Goal: Task Accomplishment & Management: Manage account settings

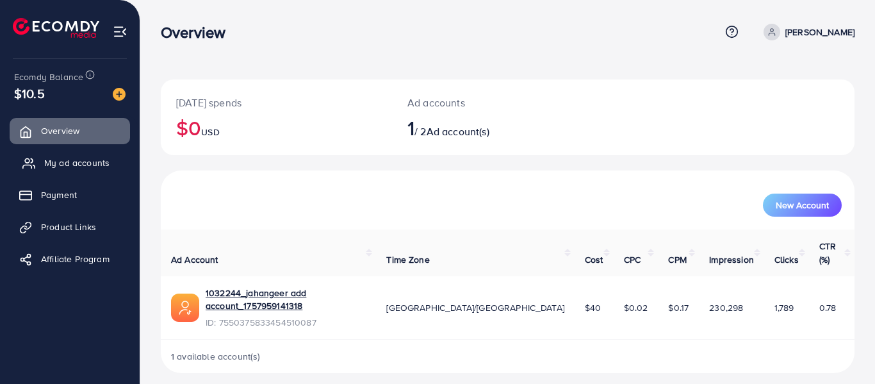
click at [67, 163] on span "My ad accounts" at bounding box center [76, 162] width 65 height 13
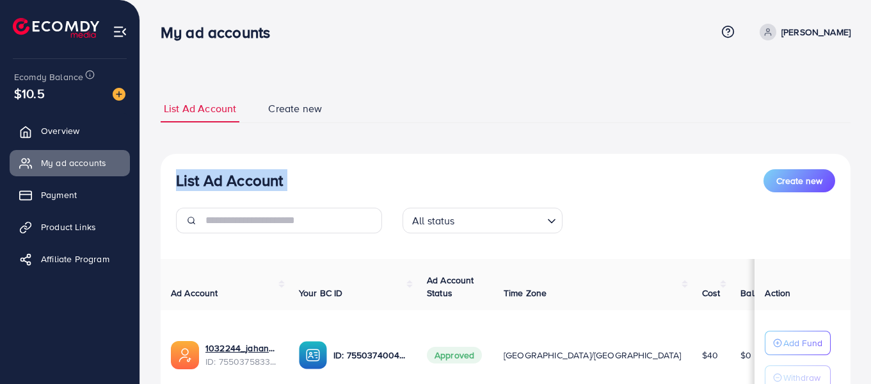
drag, startPoint x: 554, startPoint y: 10, endPoint x: 566, endPoint y: -60, distance: 70.7
click at [566, 0] on html "My ad accounts Help Center Contact Support Term and policy About Us [PERSON_NAM…" at bounding box center [435, 192] width 871 height 384
drag, startPoint x: 544, startPoint y: 95, endPoint x: 546, endPoint y: 57, distance: 37.8
click at [546, 57] on div "List Ad Account Create new List Ad Account Create new All status Loading... Ad …" at bounding box center [505, 246] width 731 height 492
click at [585, 37] on div "My ad accounts" at bounding box center [439, 32] width 556 height 19
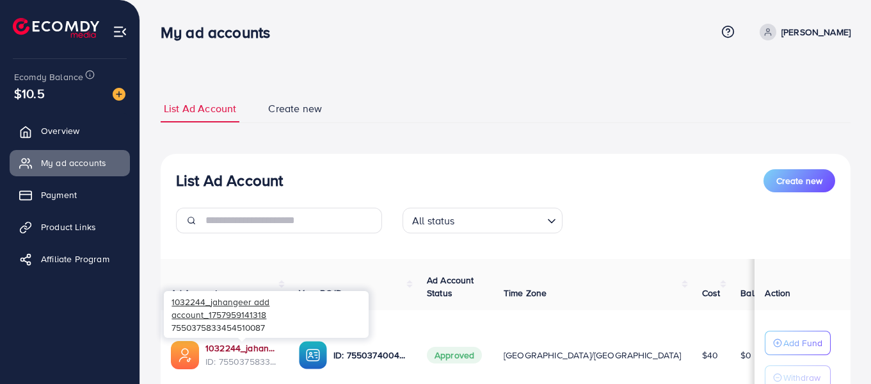
click at [230, 348] on link "1032244_jahangeer add account_1757959141318" at bounding box center [242, 347] width 73 height 13
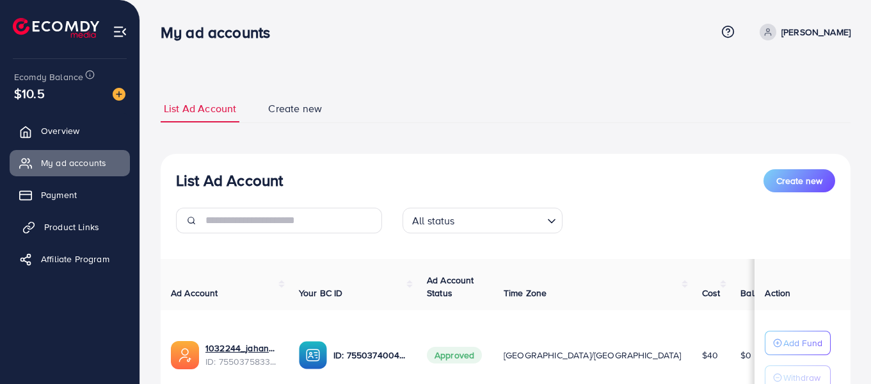
click at [53, 229] on span "Product Links" at bounding box center [71, 226] width 55 height 13
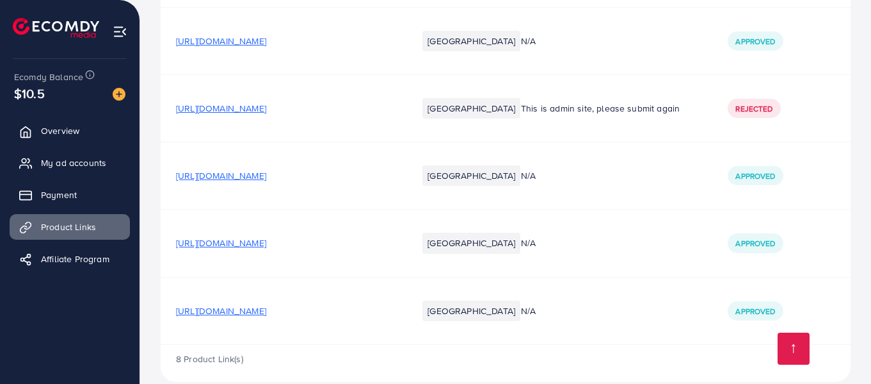
scroll to position [514, 0]
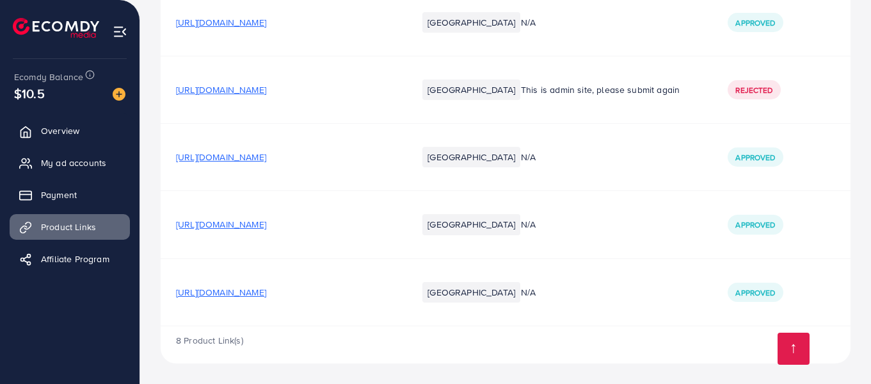
click at [266, 289] on span "[URL][DOMAIN_NAME]" at bounding box center [221, 292] width 90 height 13
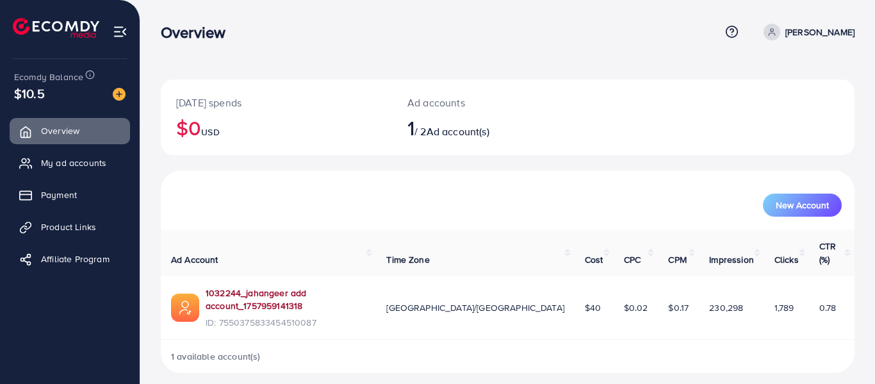
click at [290, 286] on link "1032244_jahangeer add account_1757959141318" at bounding box center [286, 299] width 160 height 26
click at [342, 286] on link "1032244_jahangeer add account_1757959141318" at bounding box center [286, 299] width 160 height 26
click at [88, 156] on span "My ad accounts" at bounding box center [76, 162] width 65 height 13
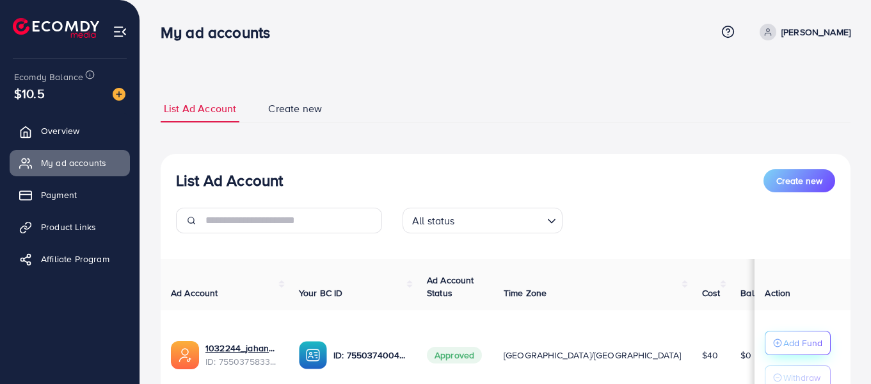
click at [803, 343] on p "Add Fund" at bounding box center [803, 342] width 39 height 15
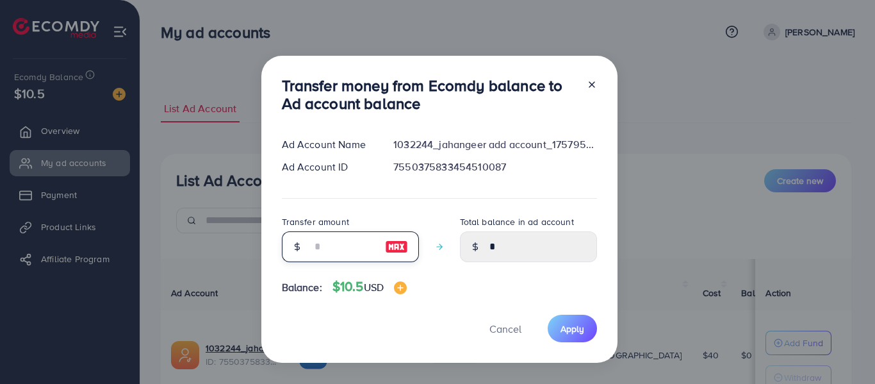
click at [327, 243] on input "number" at bounding box center [343, 246] width 64 height 31
type input "*"
type input "****"
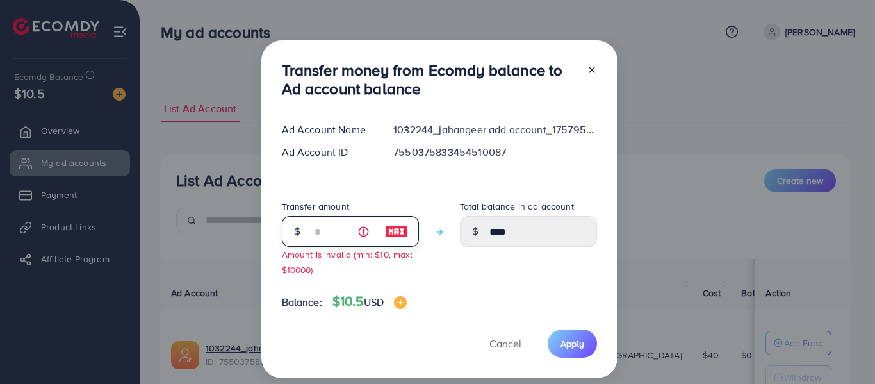
type input "**"
type input "*****"
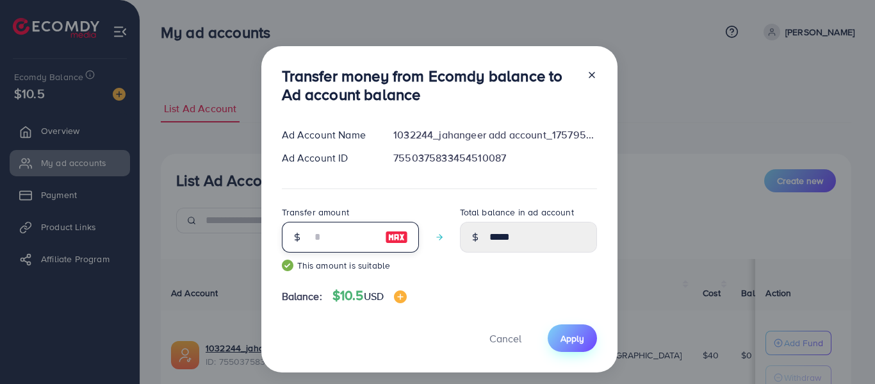
type input "**"
click at [570, 341] on span "Apply" at bounding box center [572, 338] width 24 height 13
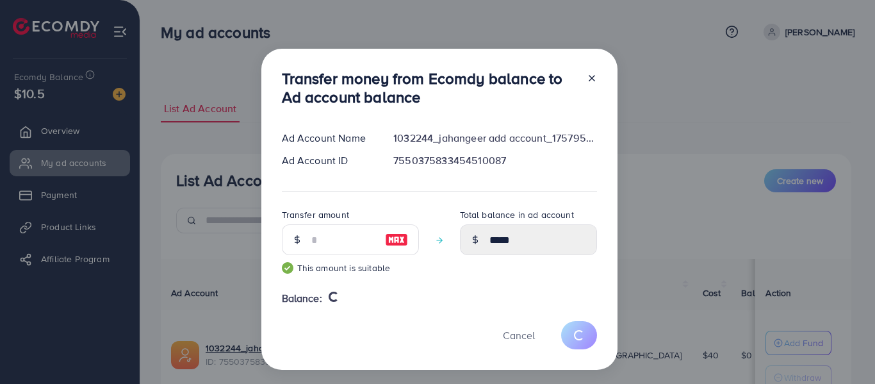
type input "*"
